Goal: Task Accomplishment & Management: Manage account settings

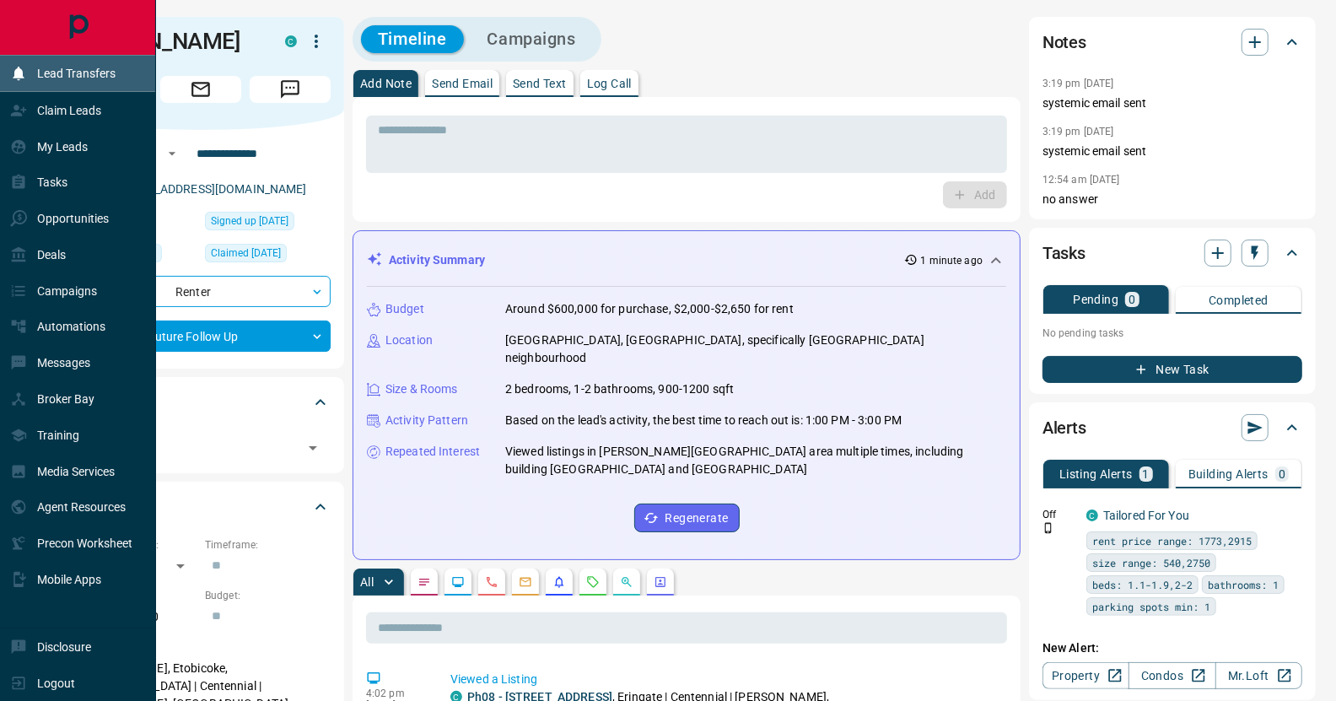
click at [84, 71] on p "Lead Transfers" at bounding box center [76, 73] width 78 height 13
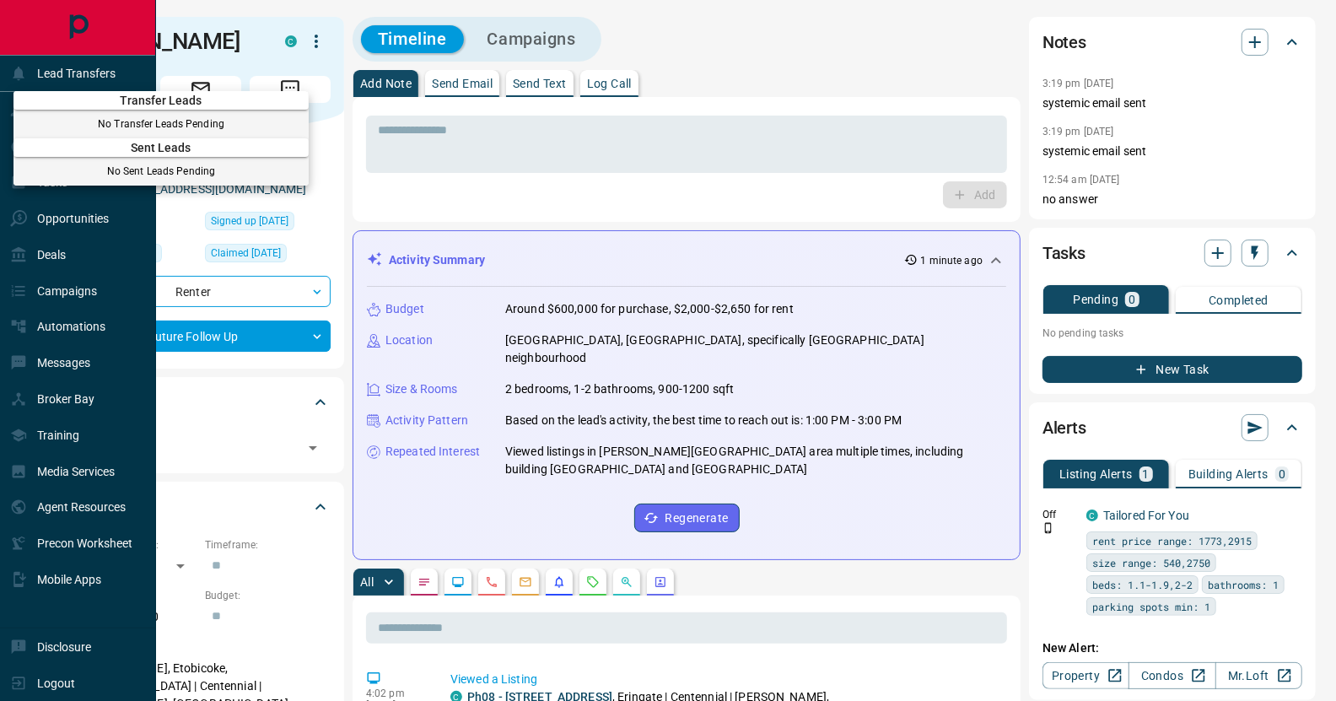
click at [323, 39] on div at bounding box center [668, 350] width 1336 height 701
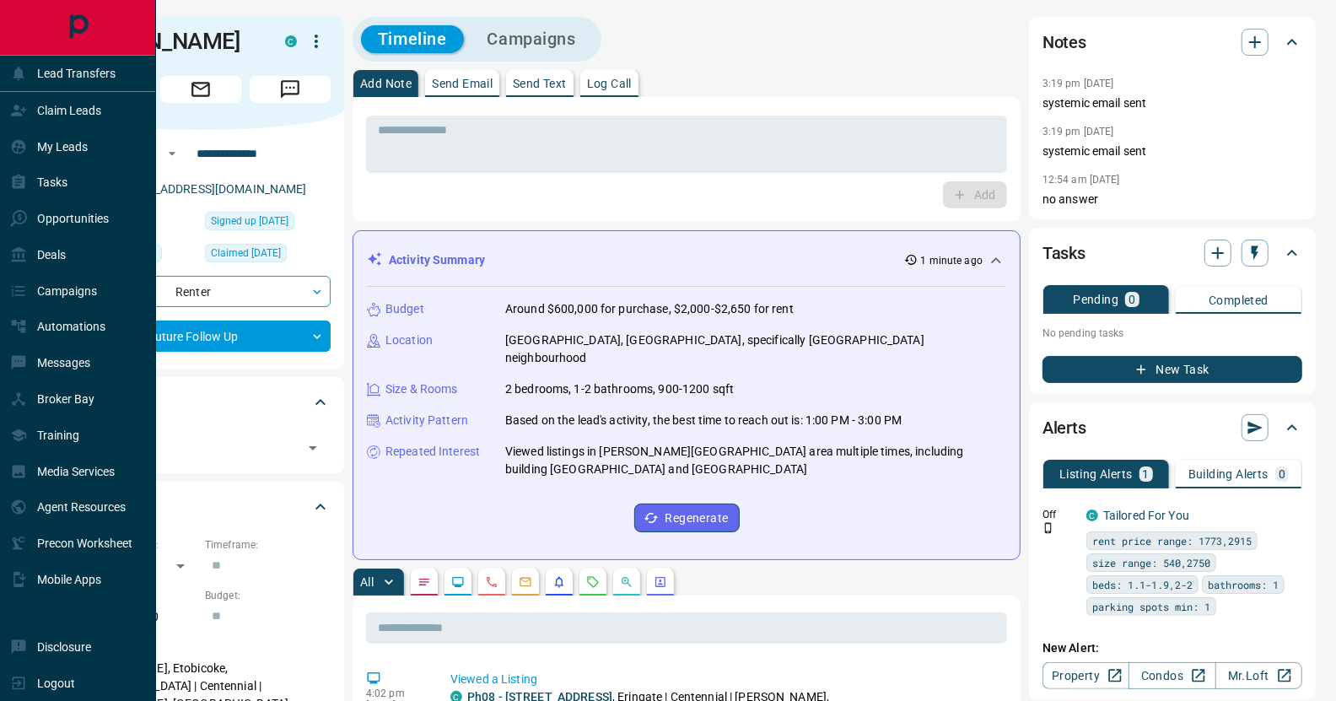
click at [318, 37] on icon "button" at bounding box center [316, 41] width 20 height 20
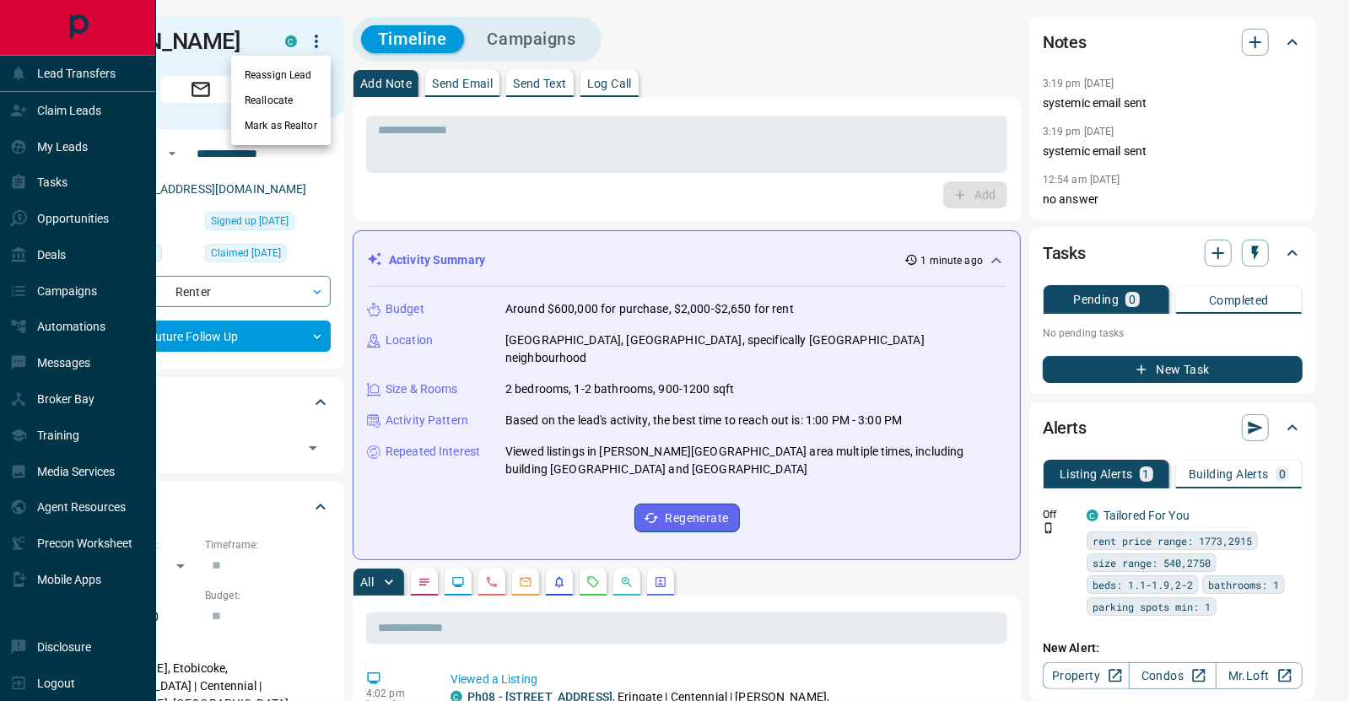
click at [327, 9] on div at bounding box center [674, 350] width 1349 height 701
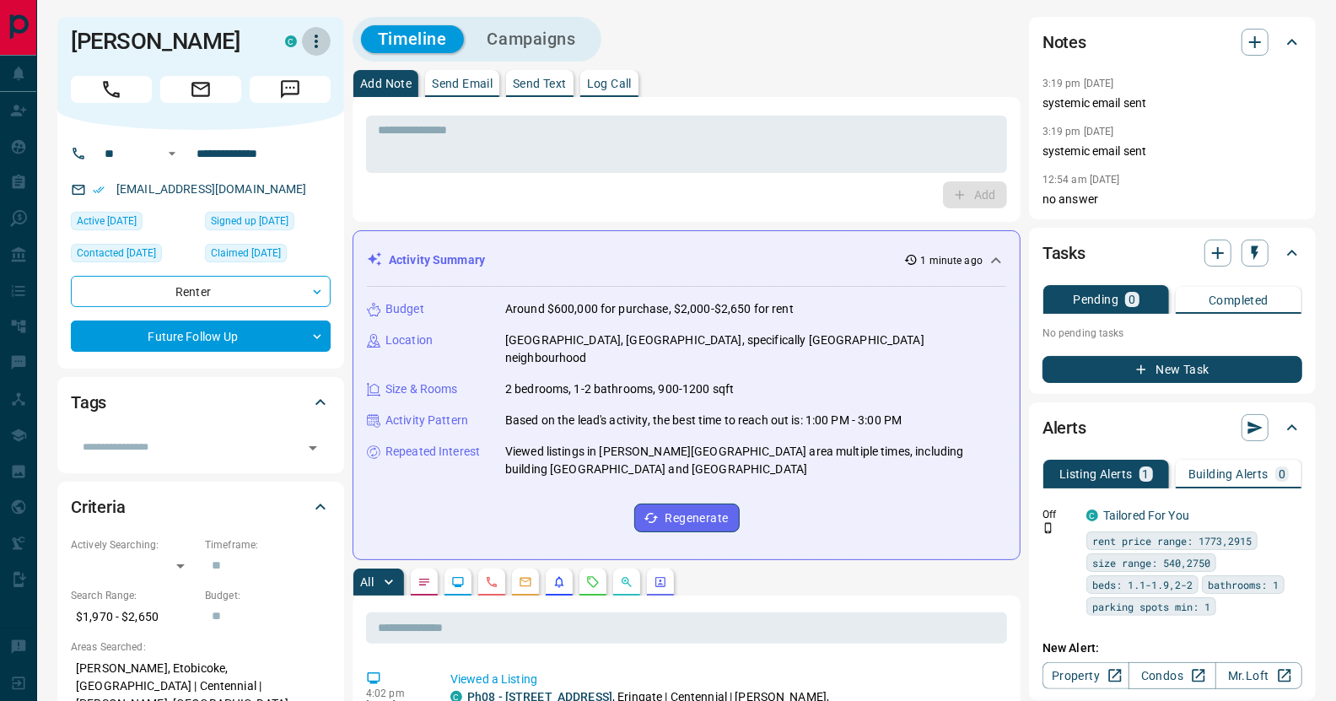
click at [320, 38] on icon "button" at bounding box center [316, 41] width 20 height 20
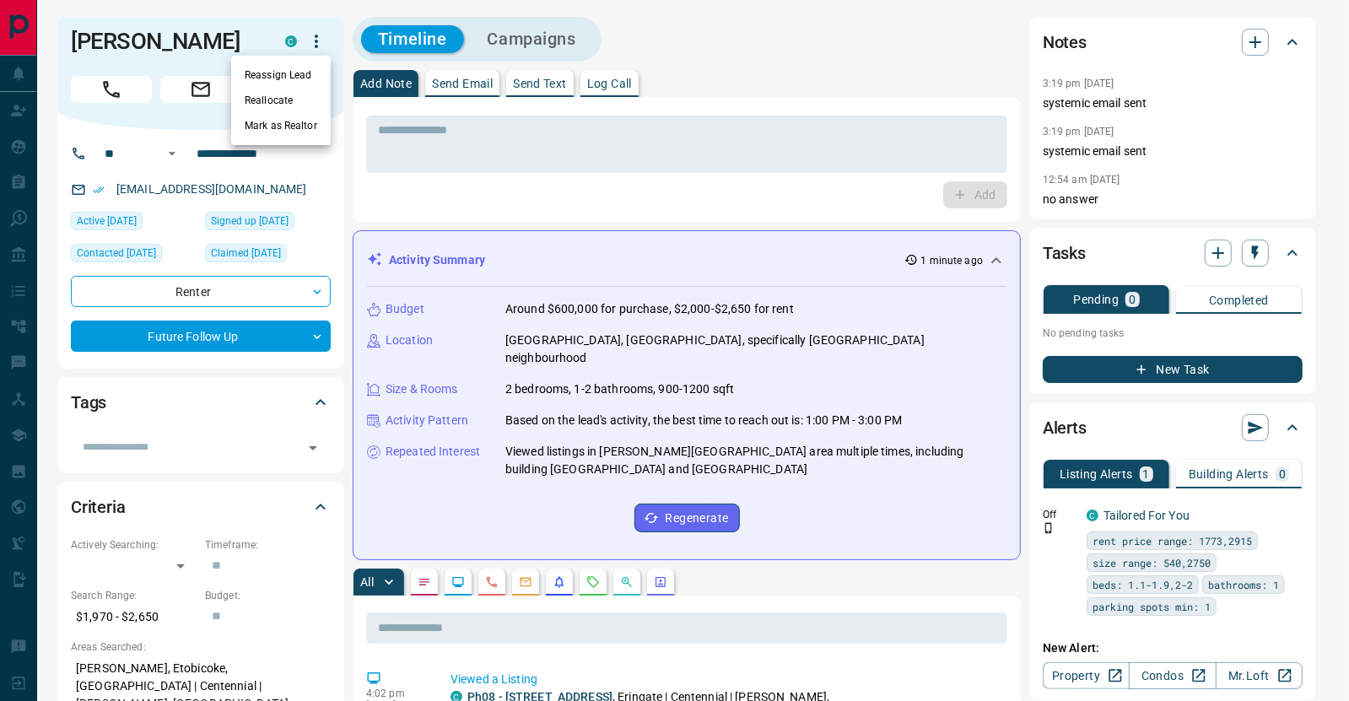
click at [304, 79] on li "Reassign Lead" at bounding box center [281, 74] width 100 height 25
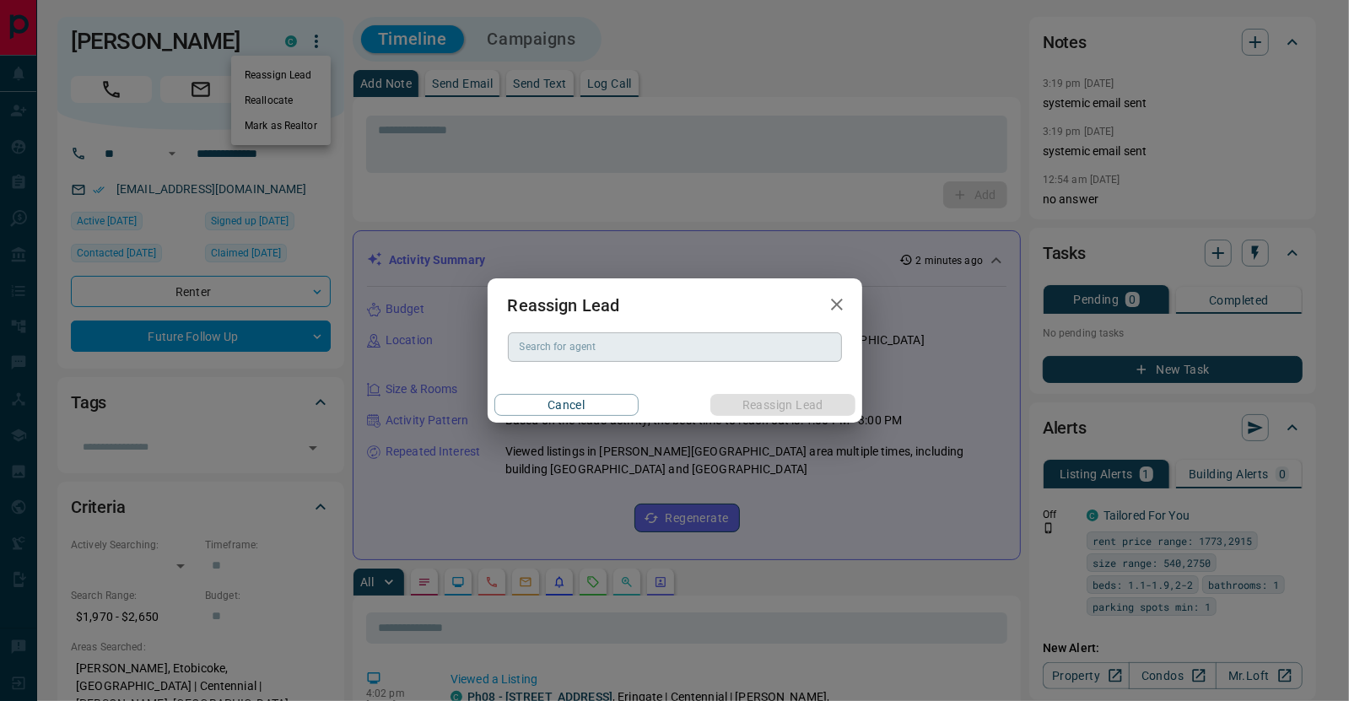
click at [606, 352] on input "Search for agent" at bounding box center [673, 346] width 321 height 19
click at [584, 379] on li "[PERSON_NAME]" at bounding box center [675, 381] width 334 height 25
type input "**********"
click at [735, 406] on button "Reassign Lead" at bounding box center [782, 405] width 144 height 22
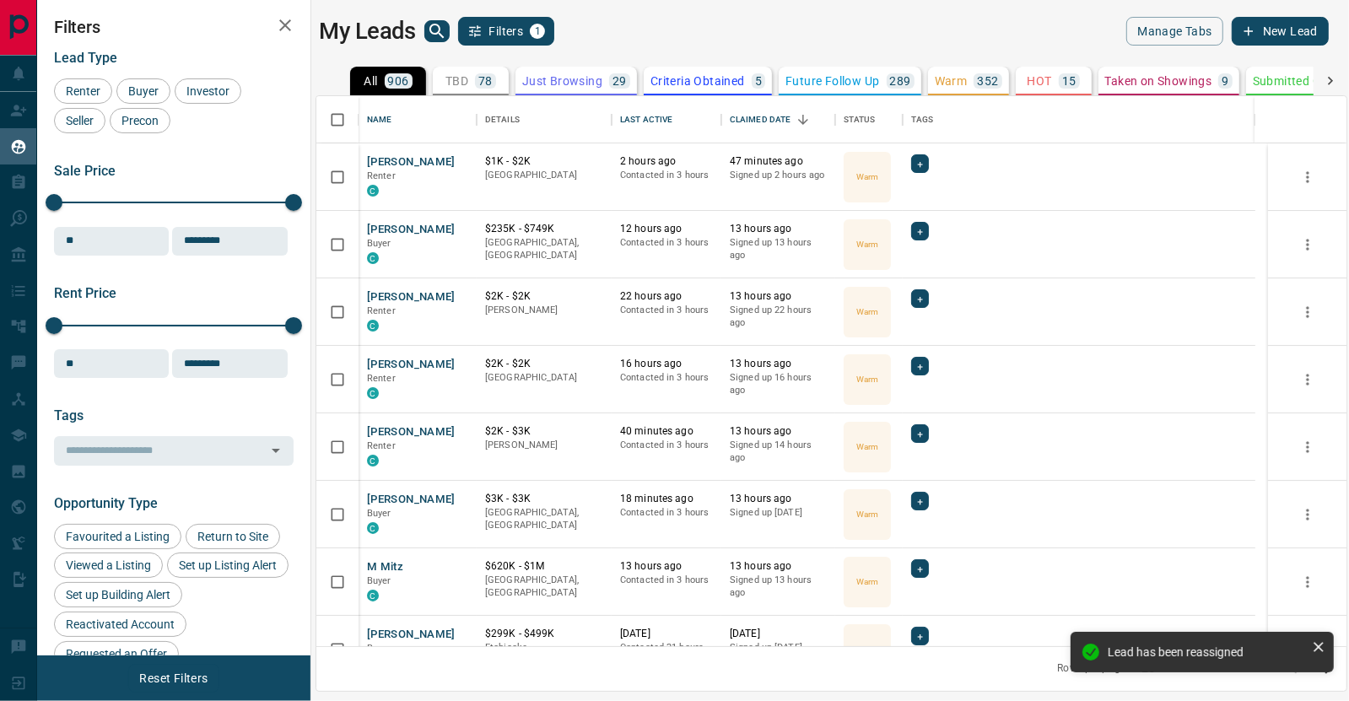
scroll to position [538, 1018]
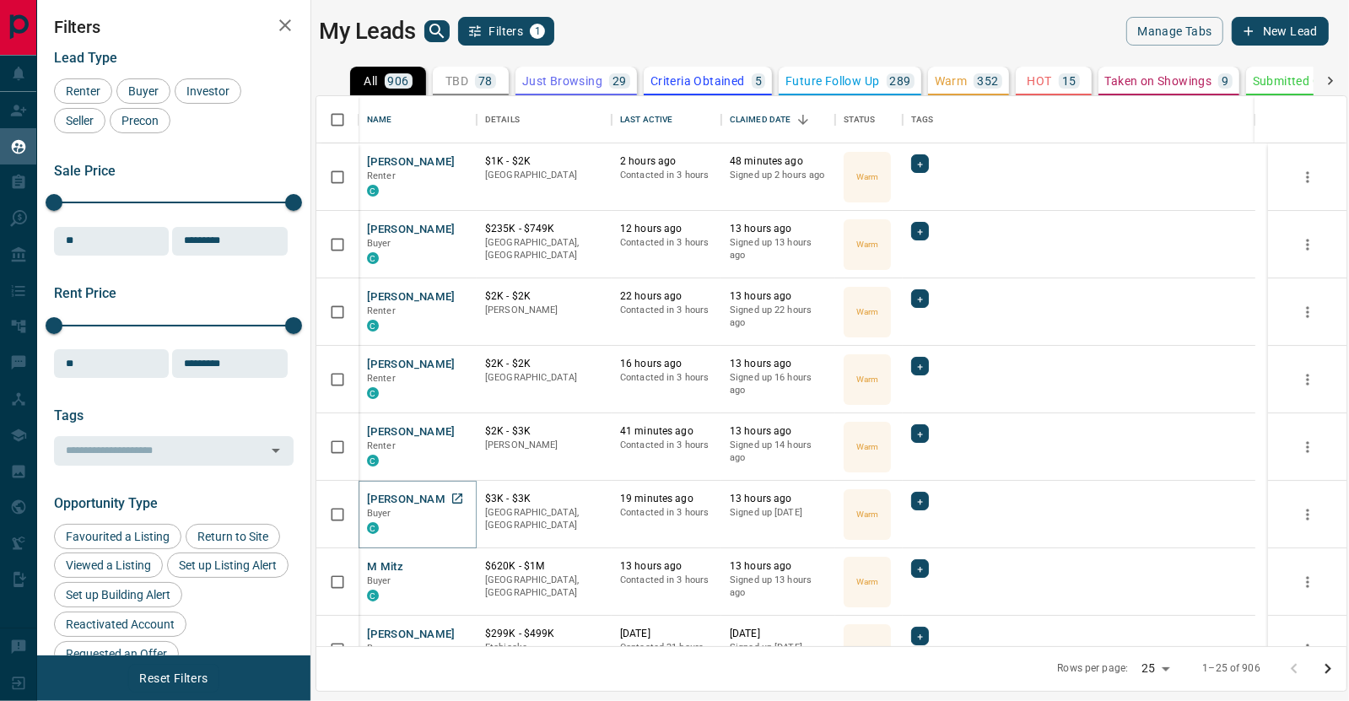
click at [408, 503] on button "[PERSON_NAME]" at bounding box center [411, 500] width 89 height 16
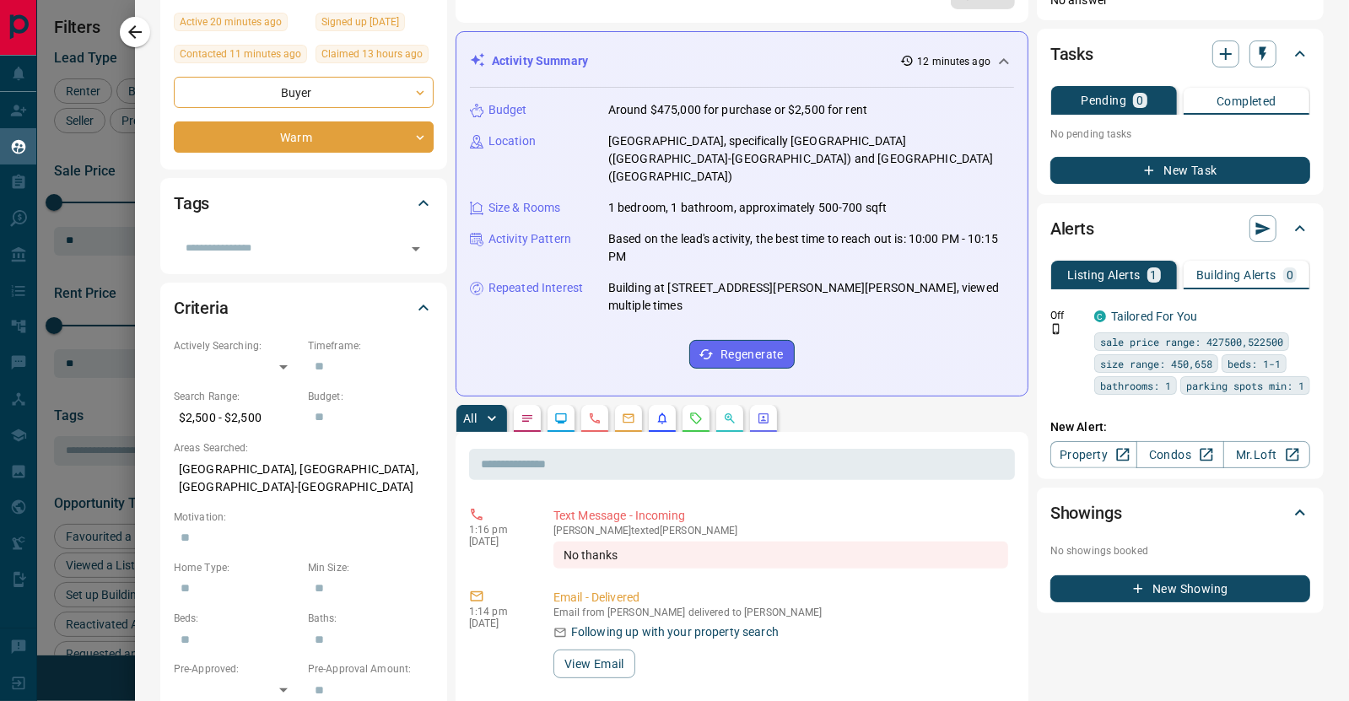
scroll to position [0, 0]
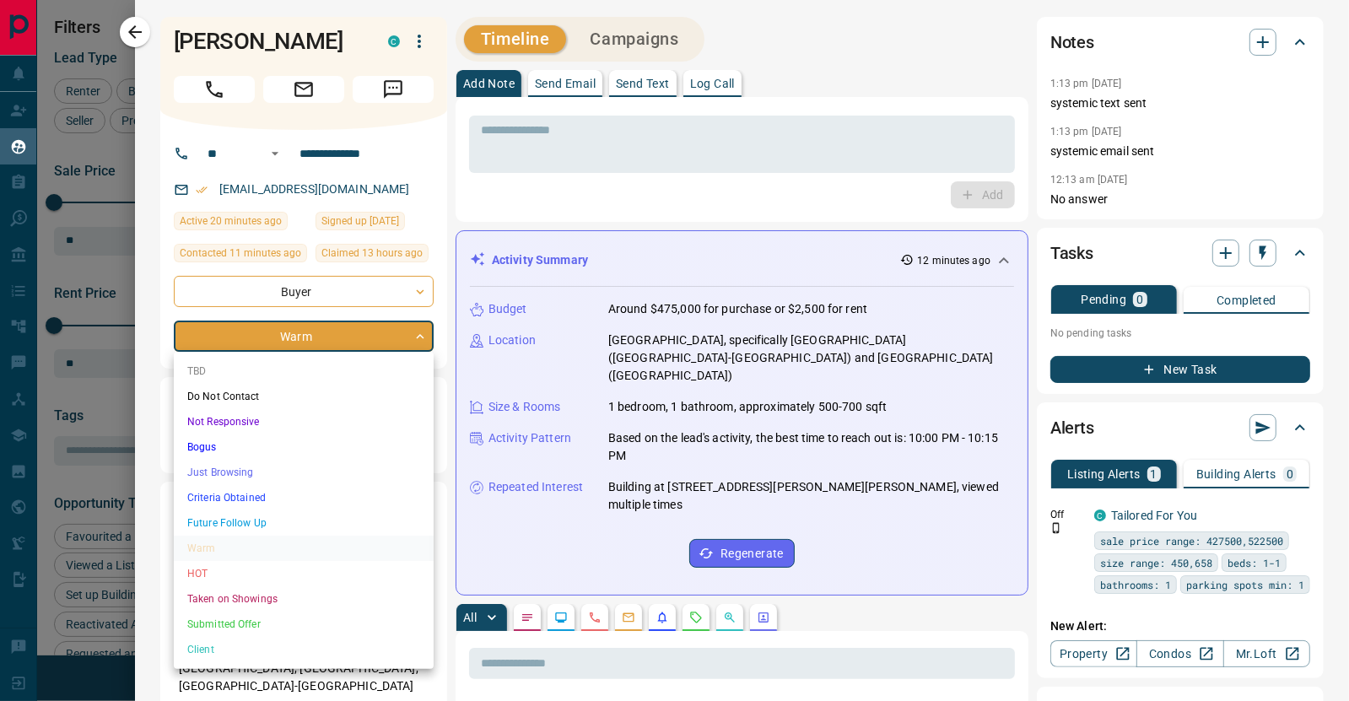
click at [383, 336] on body "Lead Transfers Claim Leads My Leads Tasks Opportunities Deals Campaigns Automat…" at bounding box center [674, 340] width 1349 height 680
click at [302, 523] on li "Future Follow Up" at bounding box center [304, 522] width 260 height 25
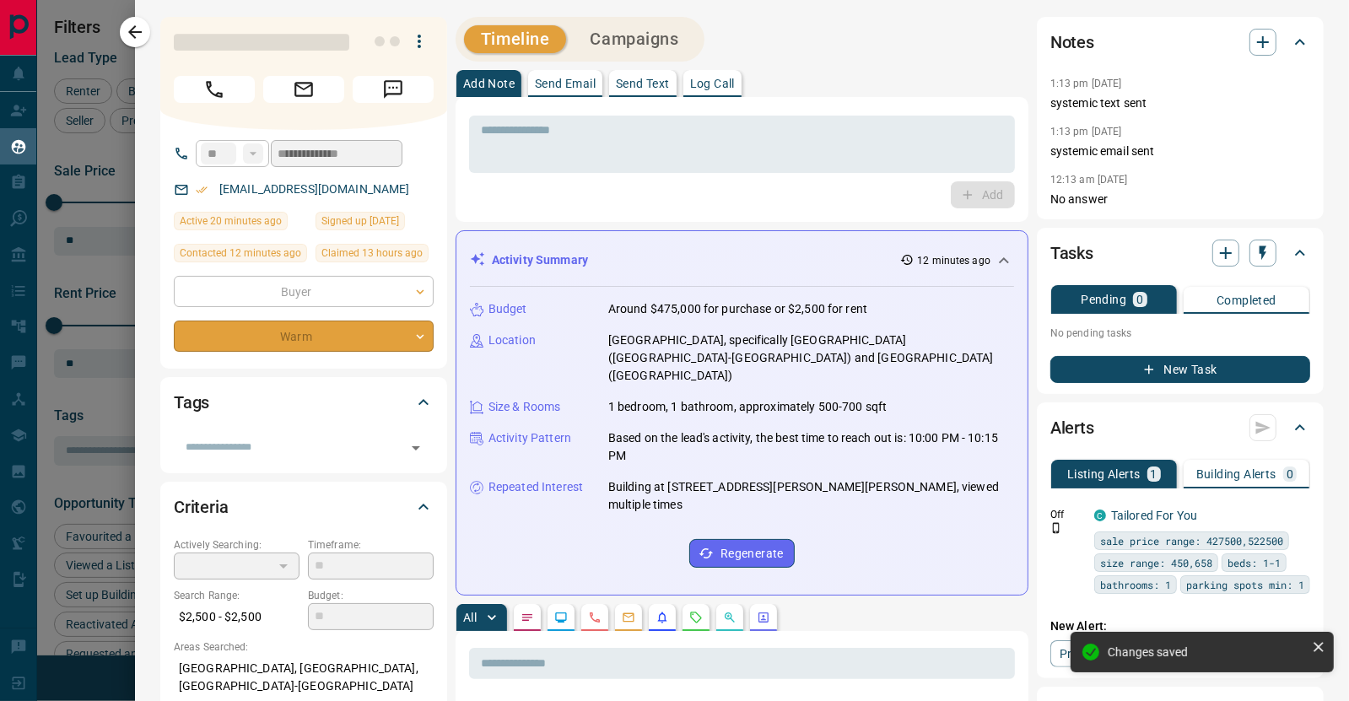
type input "*"
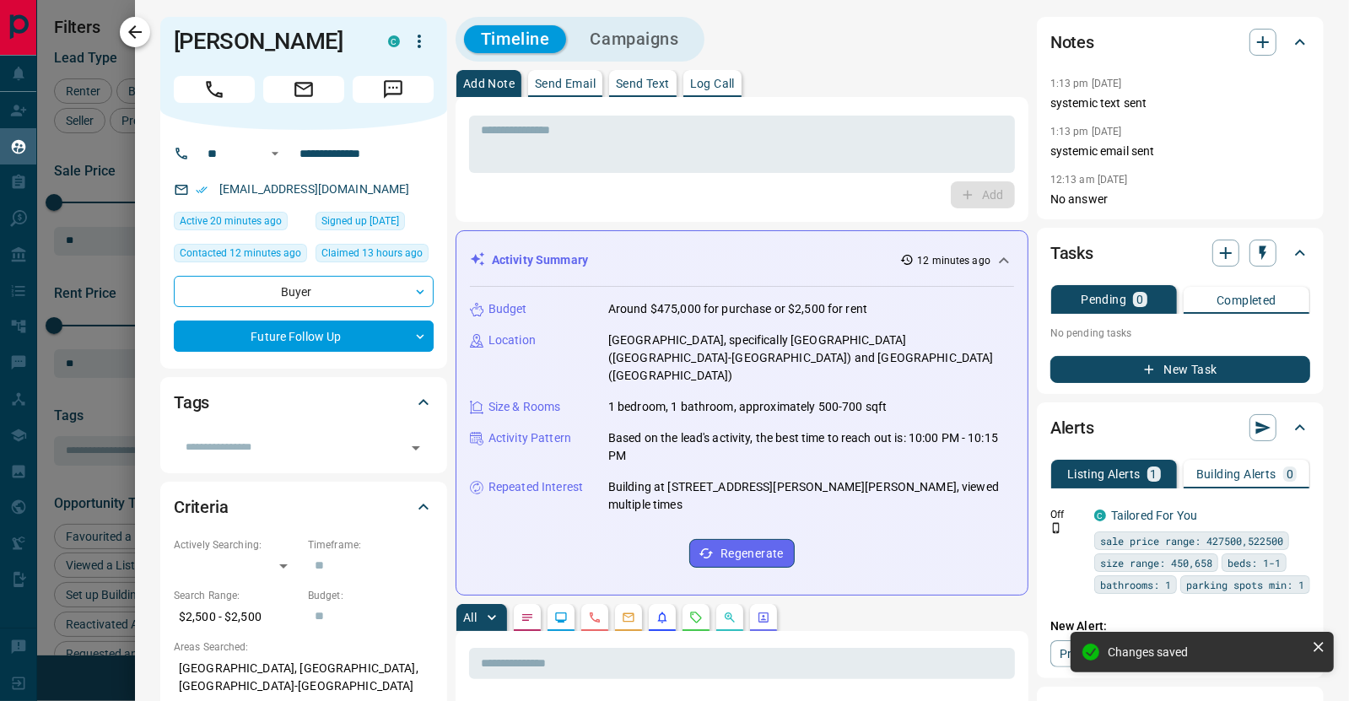
click at [131, 31] on icon "button" at bounding box center [134, 31] width 13 height 13
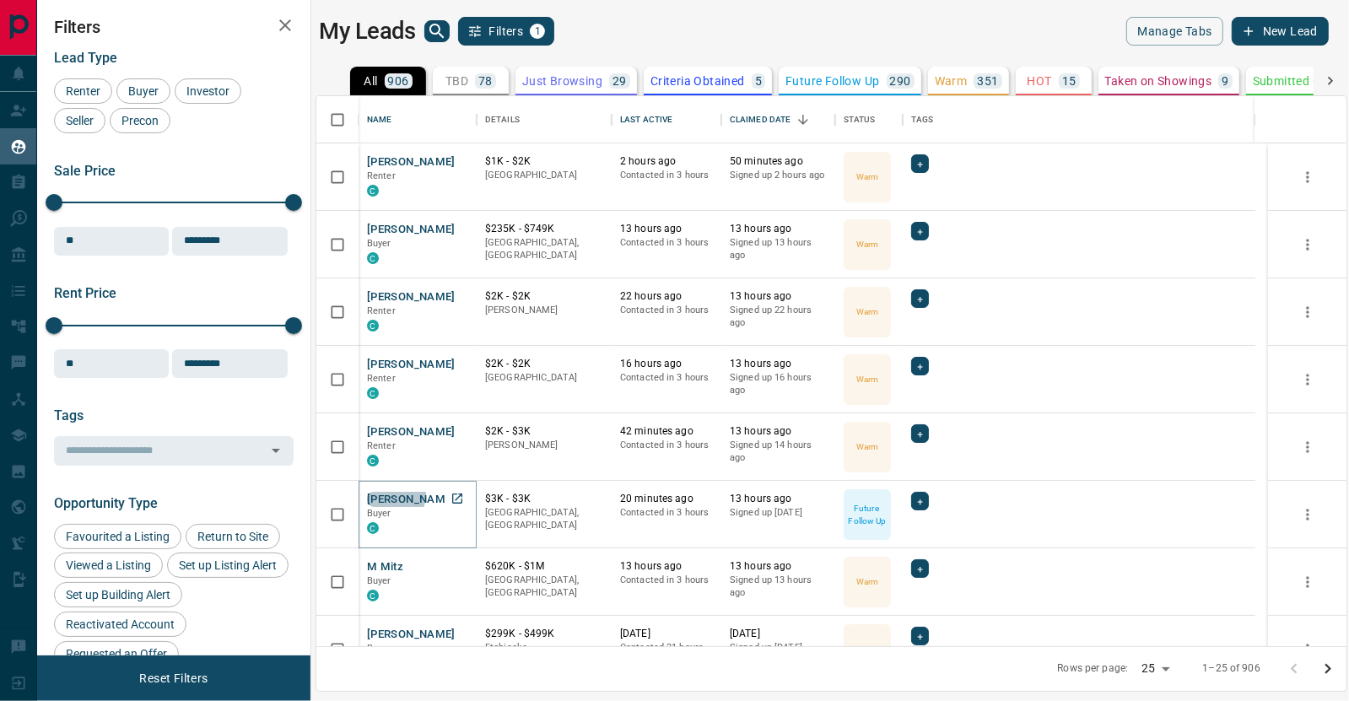
click at [386, 493] on button "[PERSON_NAME]" at bounding box center [411, 500] width 89 height 16
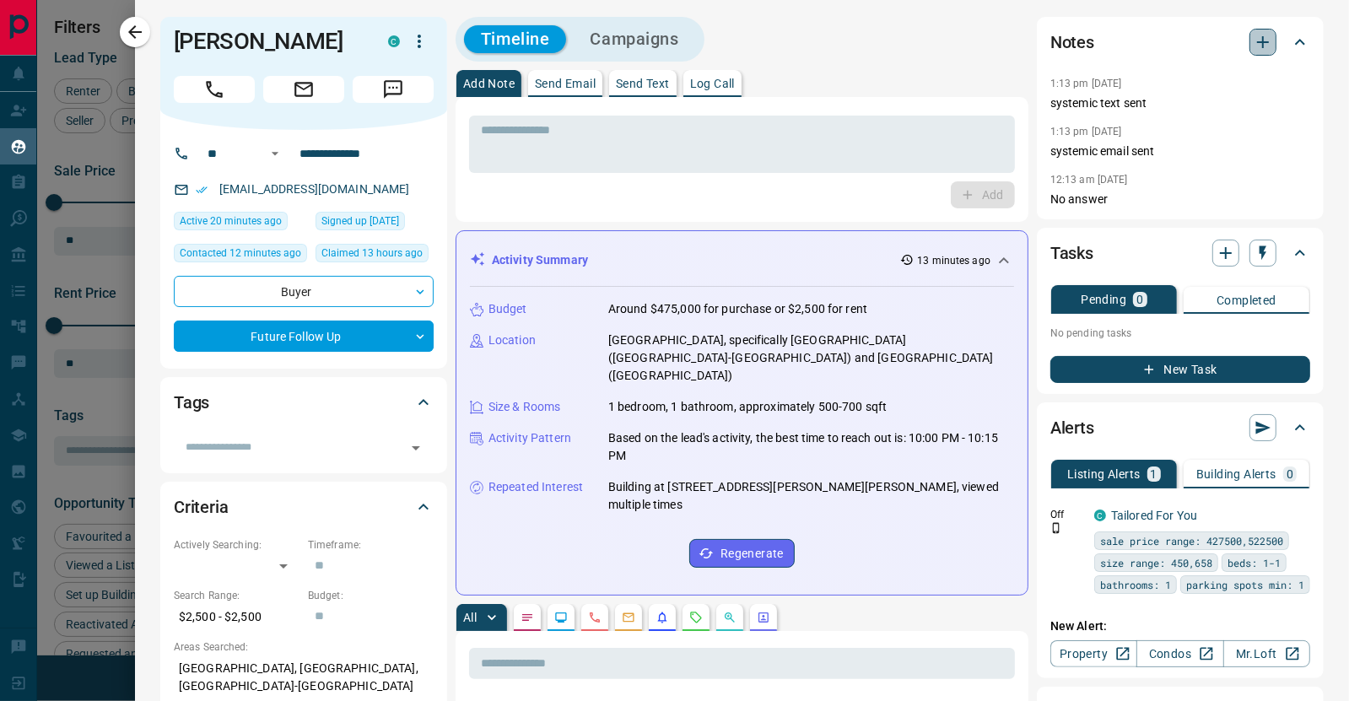
click at [1252, 40] on icon "button" at bounding box center [1262, 42] width 20 height 20
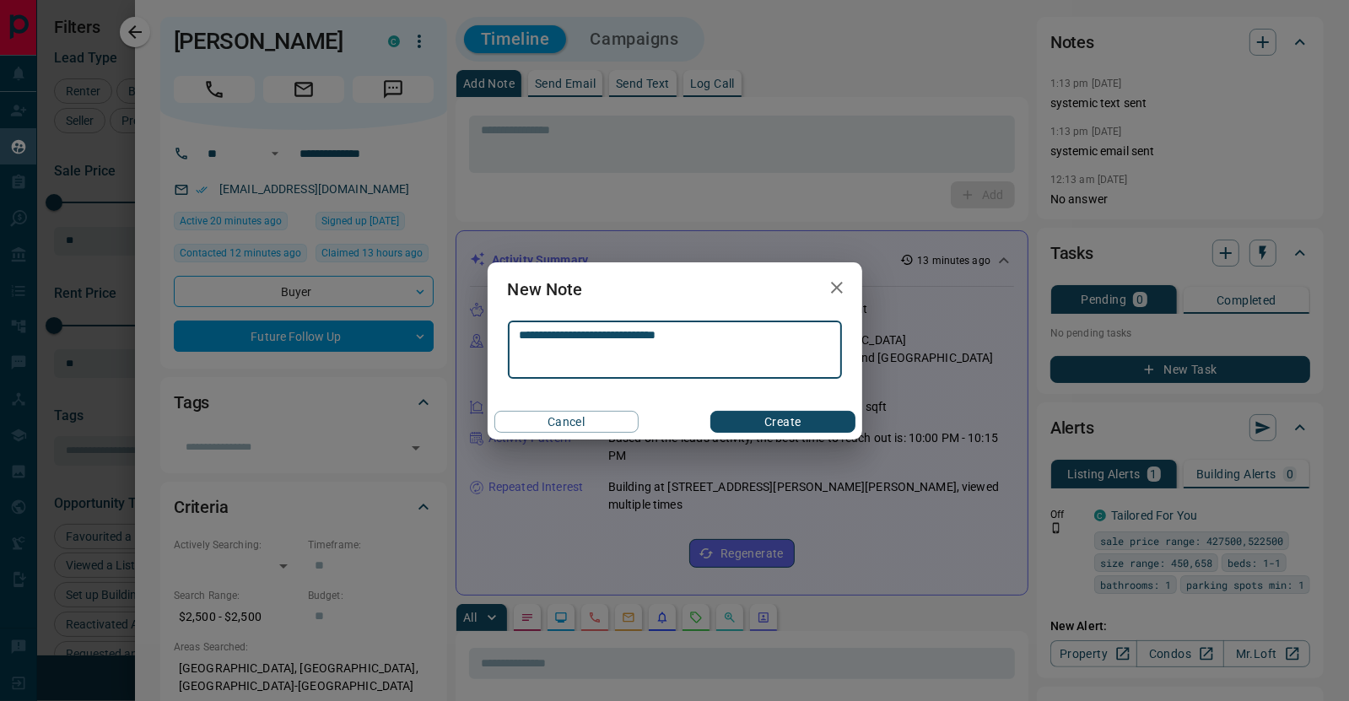
type textarea "**********"
click at [767, 421] on button "Create" at bounding box center [782, 422] width 144 height 22
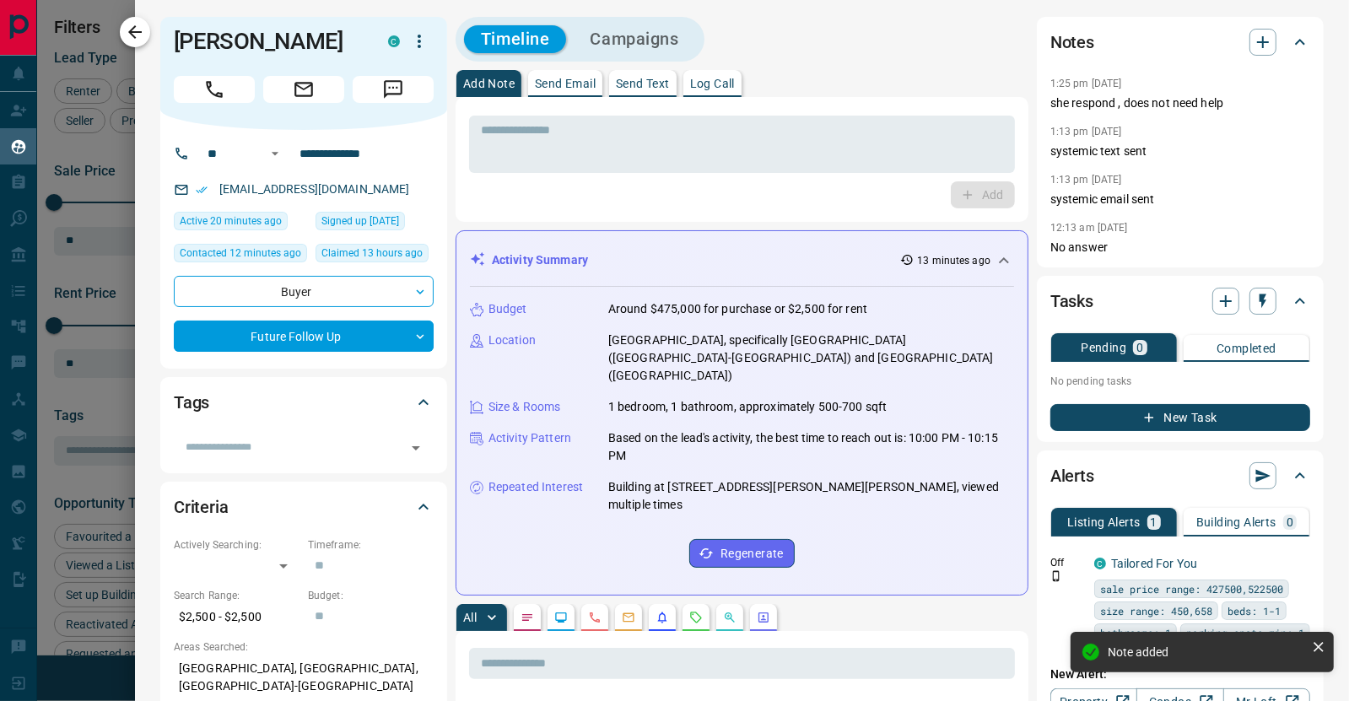
click at [135, 34] on icon "button" at bounding box center [135, 32] width 20 height 20
